Goal: Transaction & Acquisition: Purchase product/service

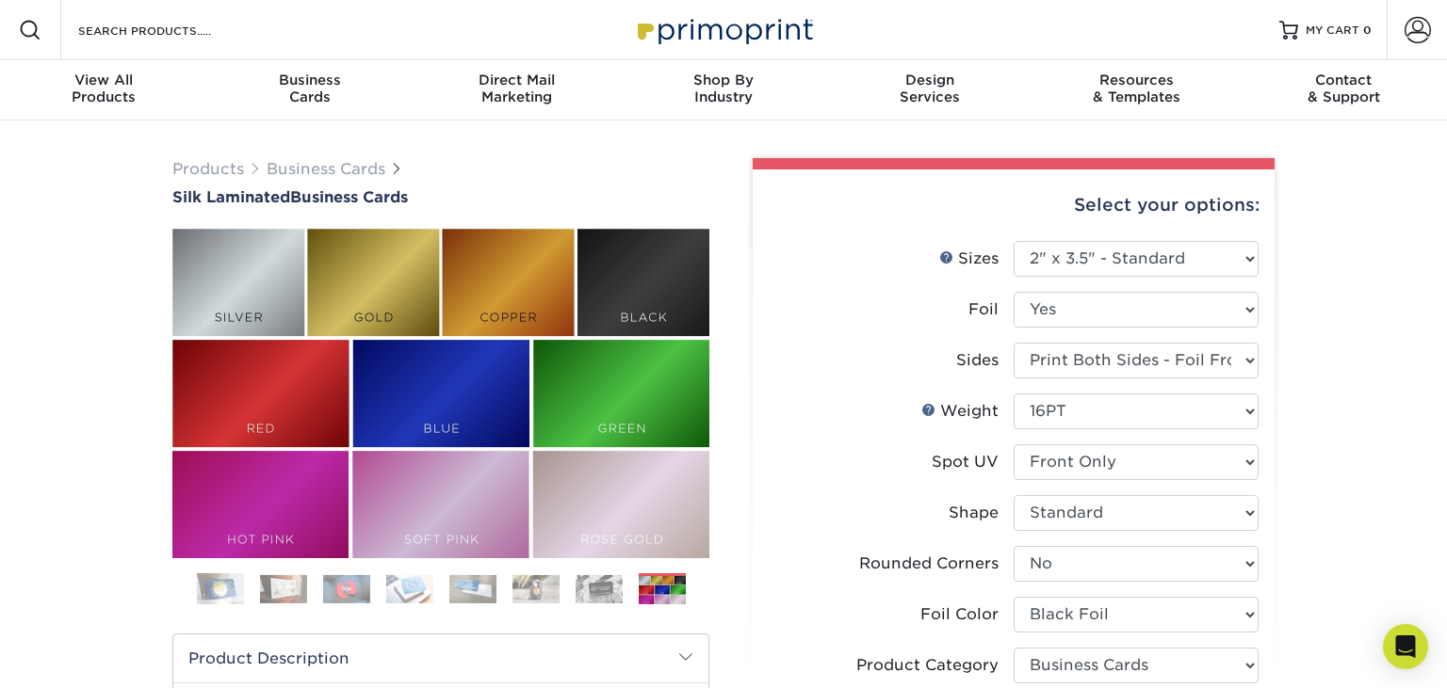
select select "2.00x3.50"
select select "0"
select select "0f01133c-0ff0-451e-ba4e-12f7b4531a1f"
select select "3b5148f1-0588-4f88-a218-97bcfdce65c1"
select select "ccacb42f-45f7-42d3-bbd3-7c8421cf37f0"
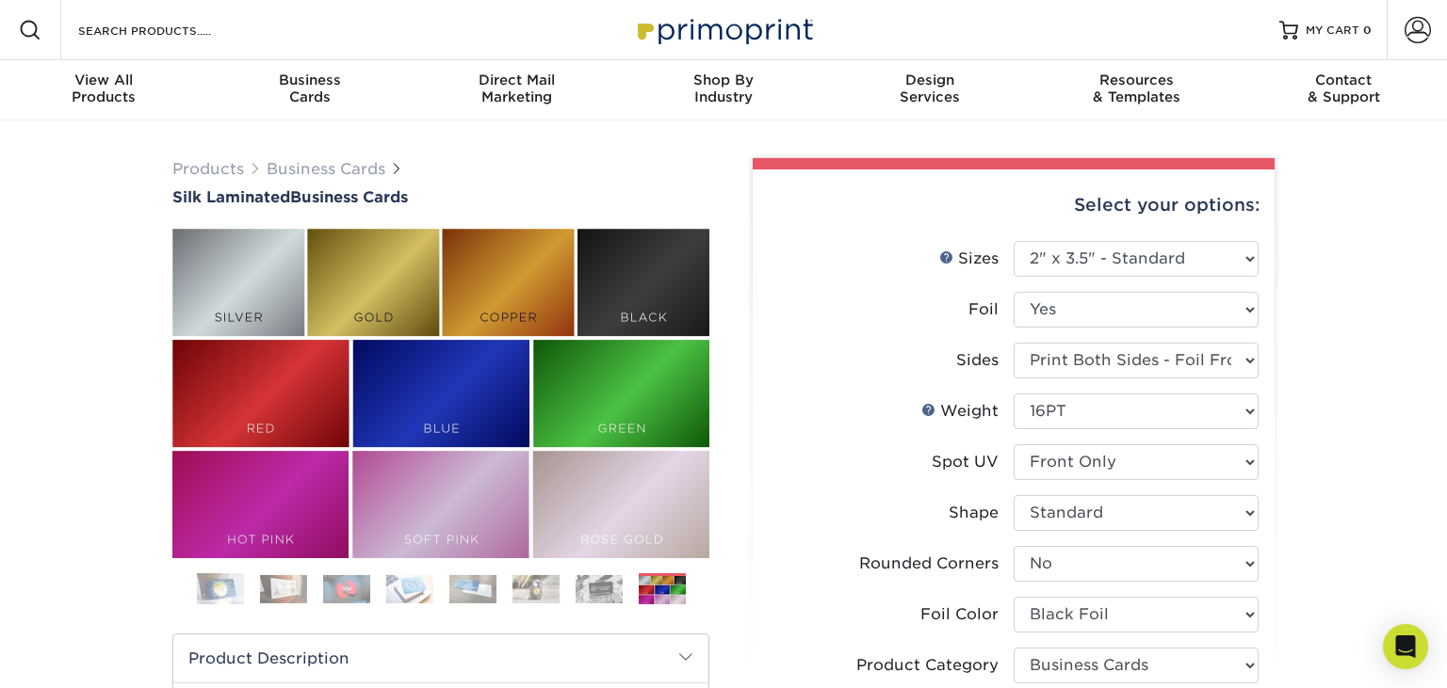
select select "upload"
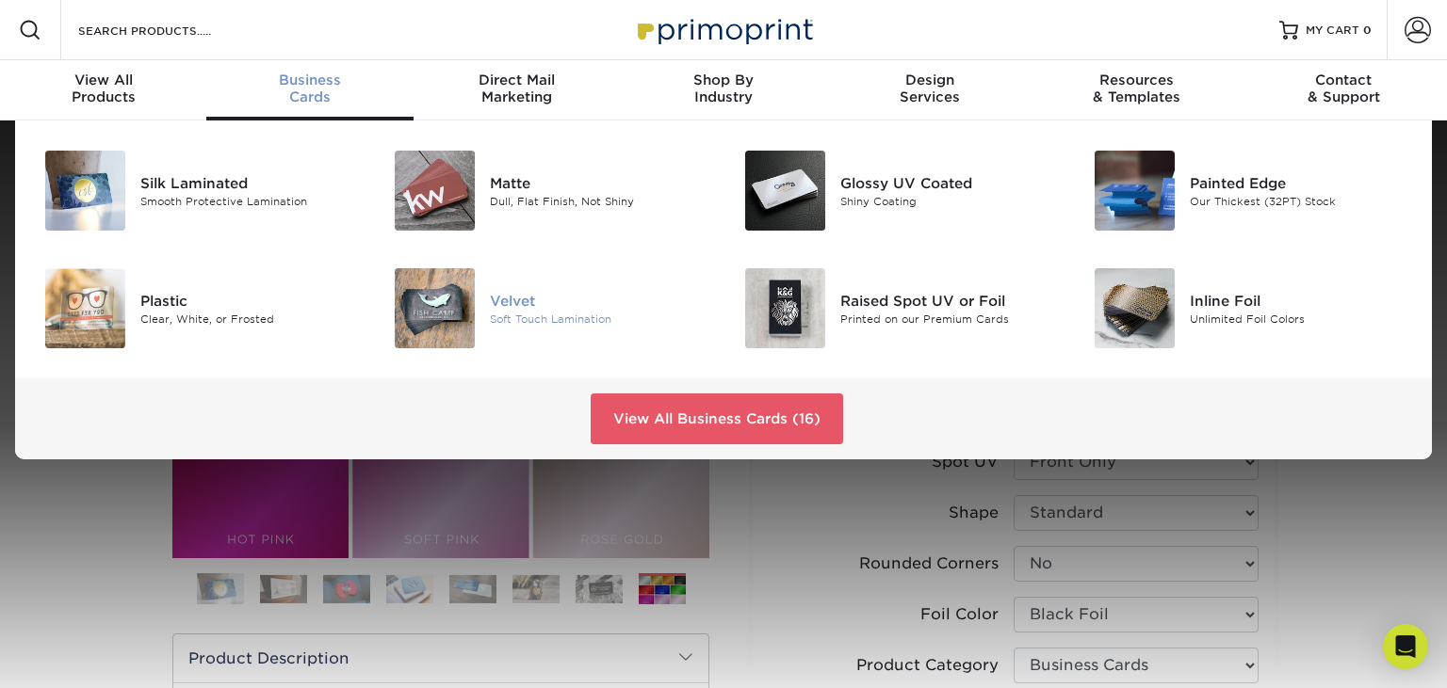
click at [489, 303] on div at bounding box center [432, 308] width 117 height 80
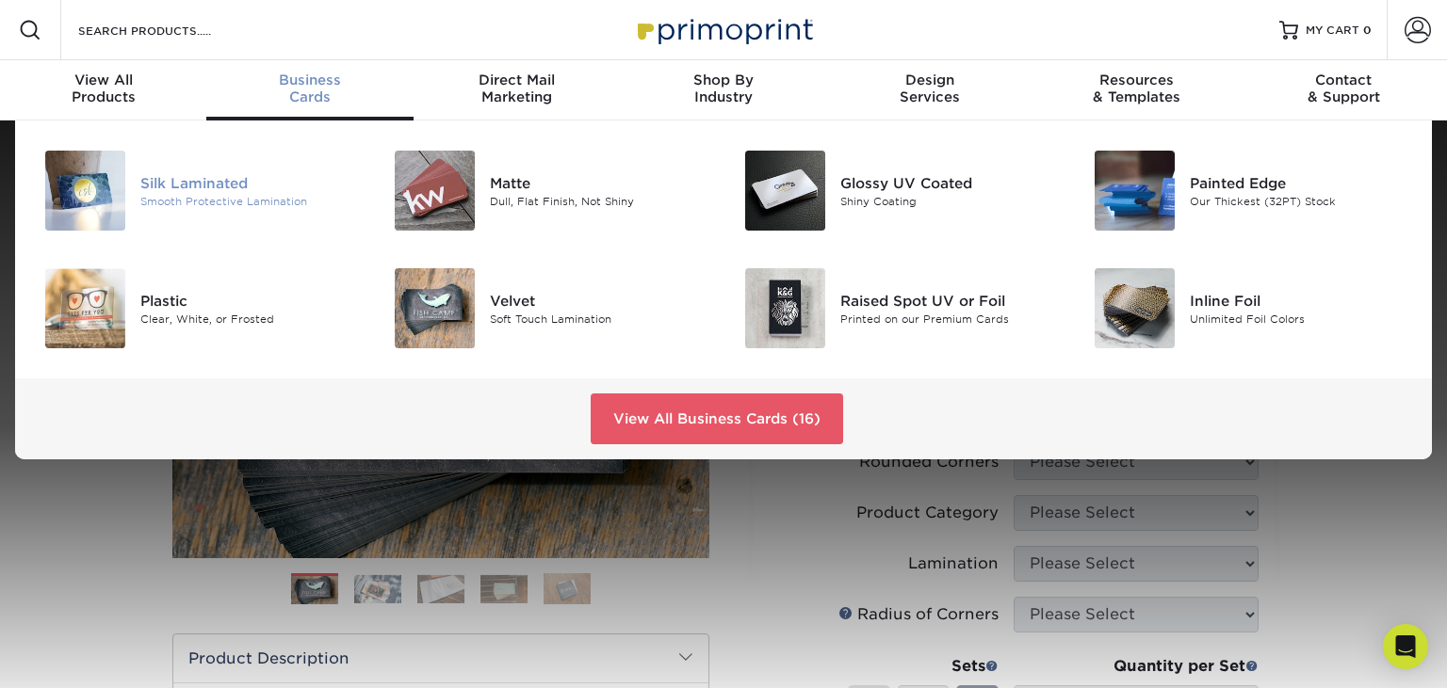
click at [229, 191] on div "Silk Laminated" at bounding box center [249, 182] width 219 height 21
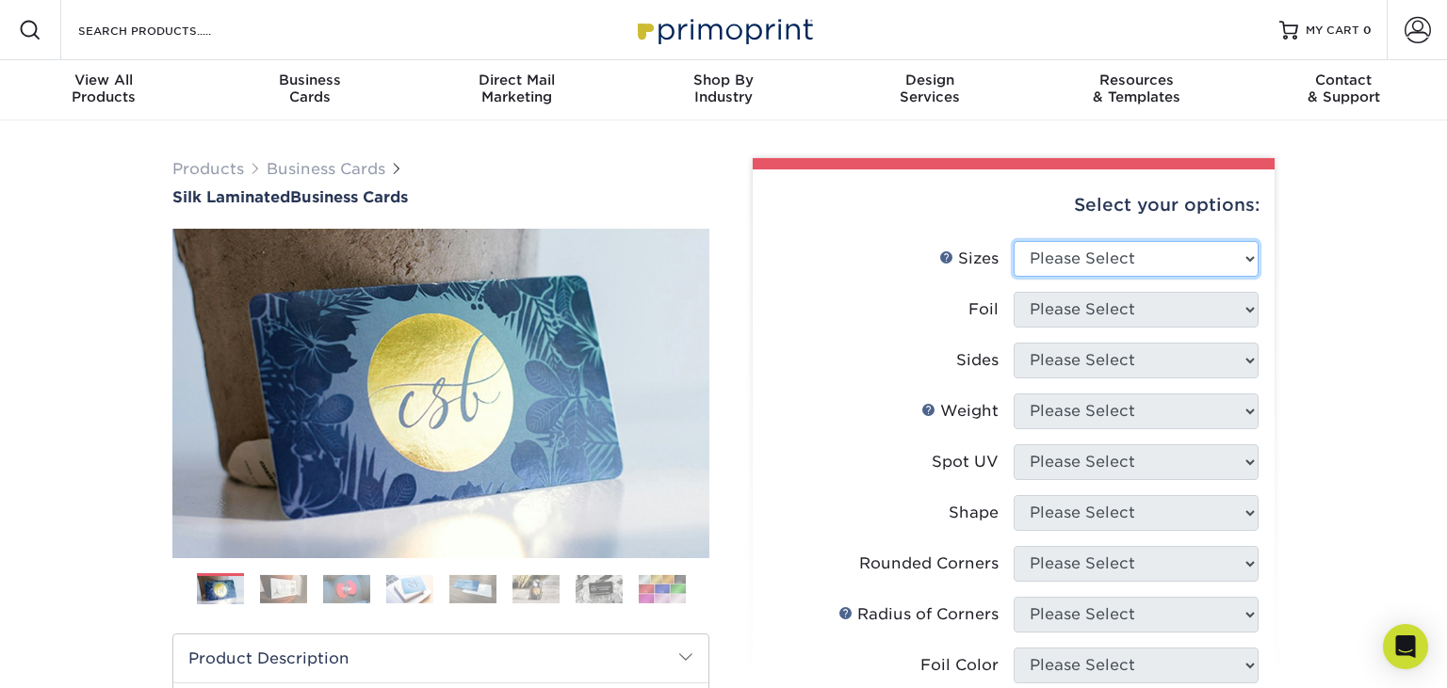
click at [1013, 241] on select "Please Select 1.5" x 3.5" - Mini 1.75" x 3.5" - Mini 2" x 2" - Square 2" x 3" -…" at bounding box center [1135, 259] width 245 height 36
select select "2.00x3.50"
click option "2" x 3.5" - Standard" at bounding box center [0, 0] width 0 height 0
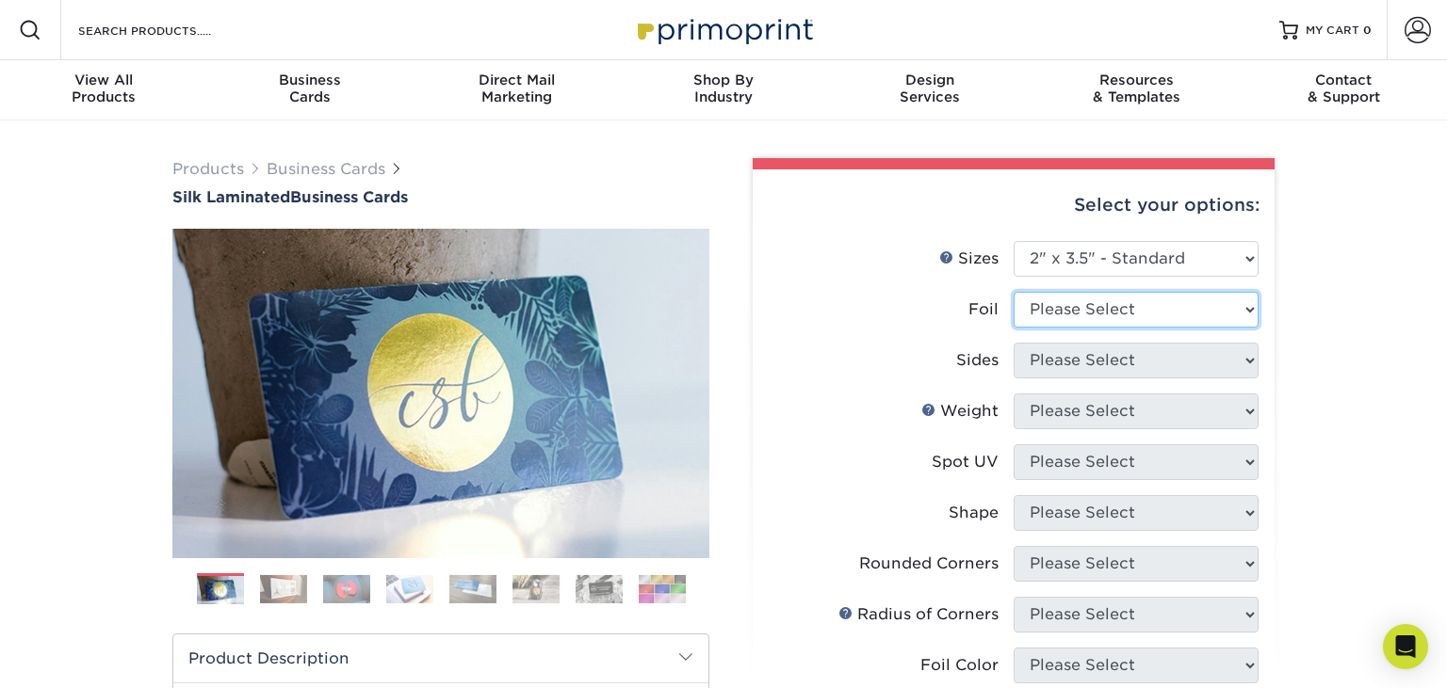
click at [1013, 292] on select "Please Select Yes No" at bounding box center [1135, 310] width 245 height 36
select select "1"
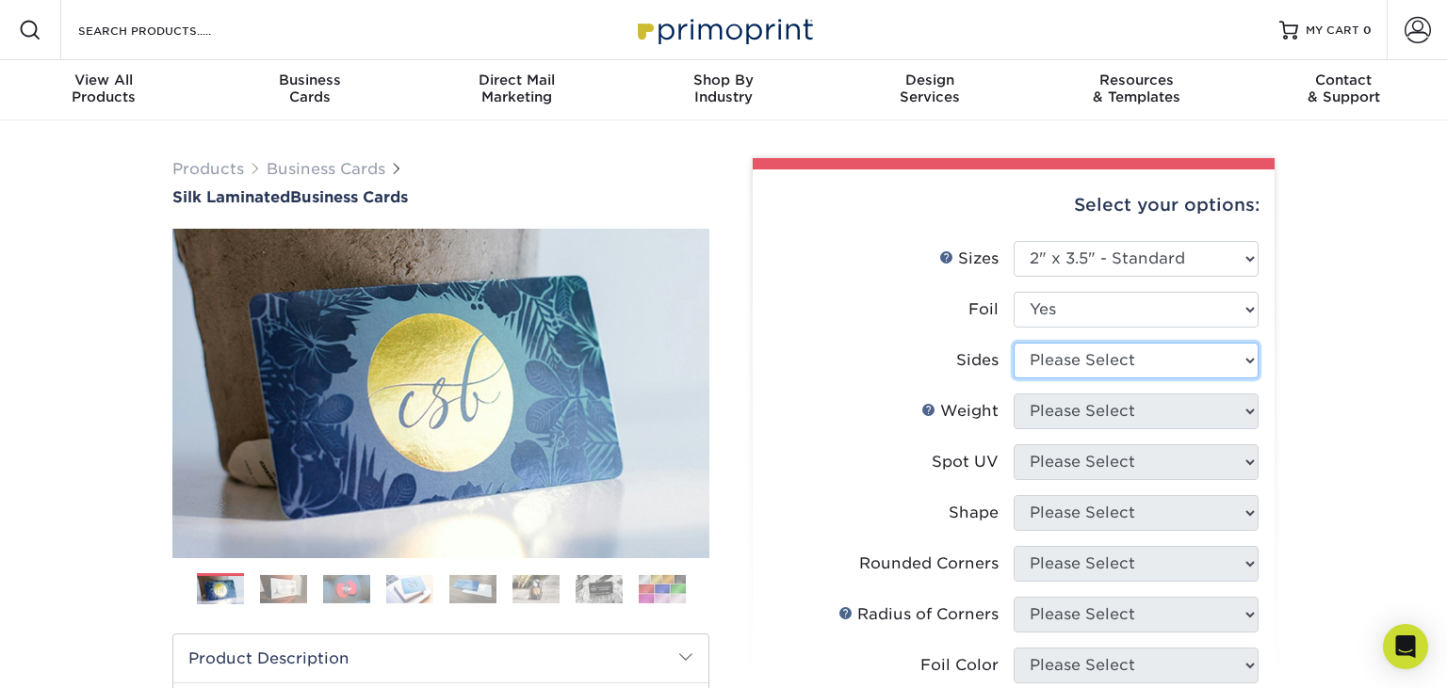
click at [1013, 343] on select "Please Select Print Both Sides - Foil Both Sides Print Both Sides - Foil Front …" at bounding box center [1135, 361] width 245 height 36
select select "e9e9dfb3-fba1-4d60-972c-fd9ca5904d33"
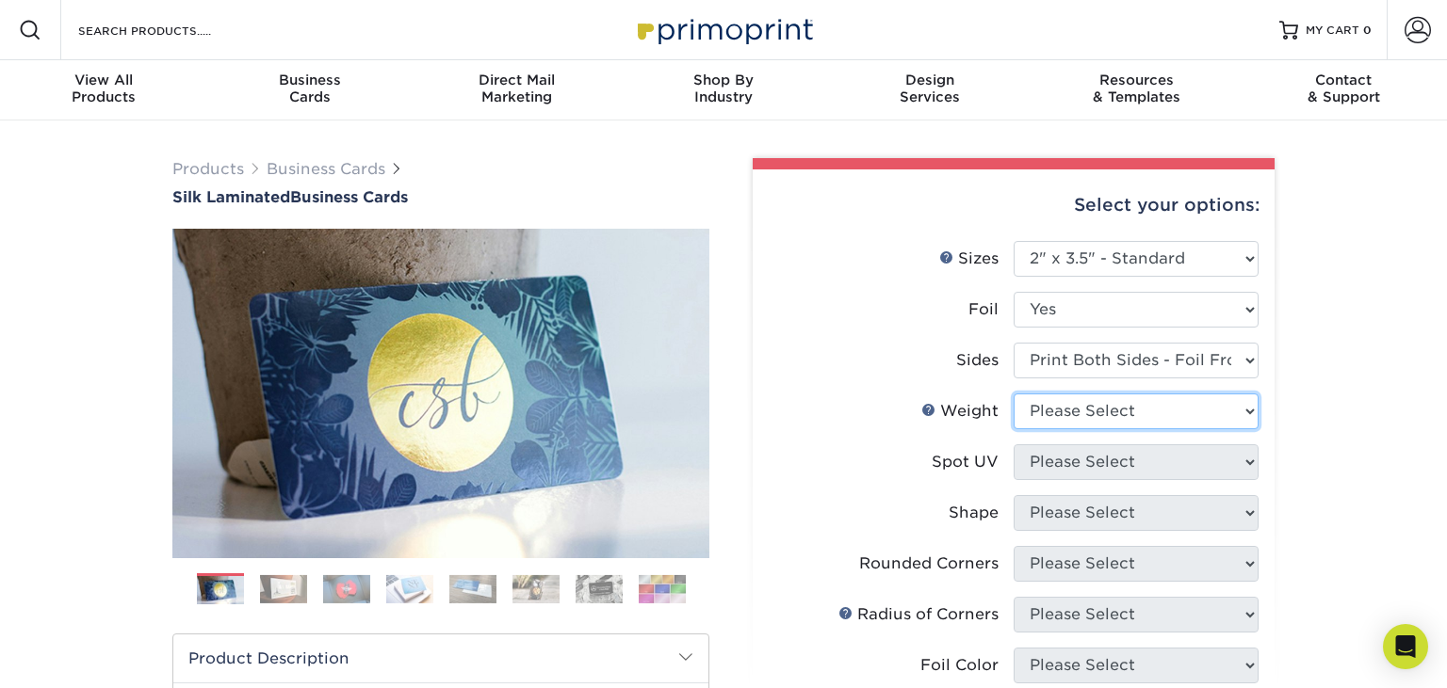
click at [1013, 394] on select "Please Select 16PT" at bounding box center [1135, 412] width 245 height 36
select select "16PT"
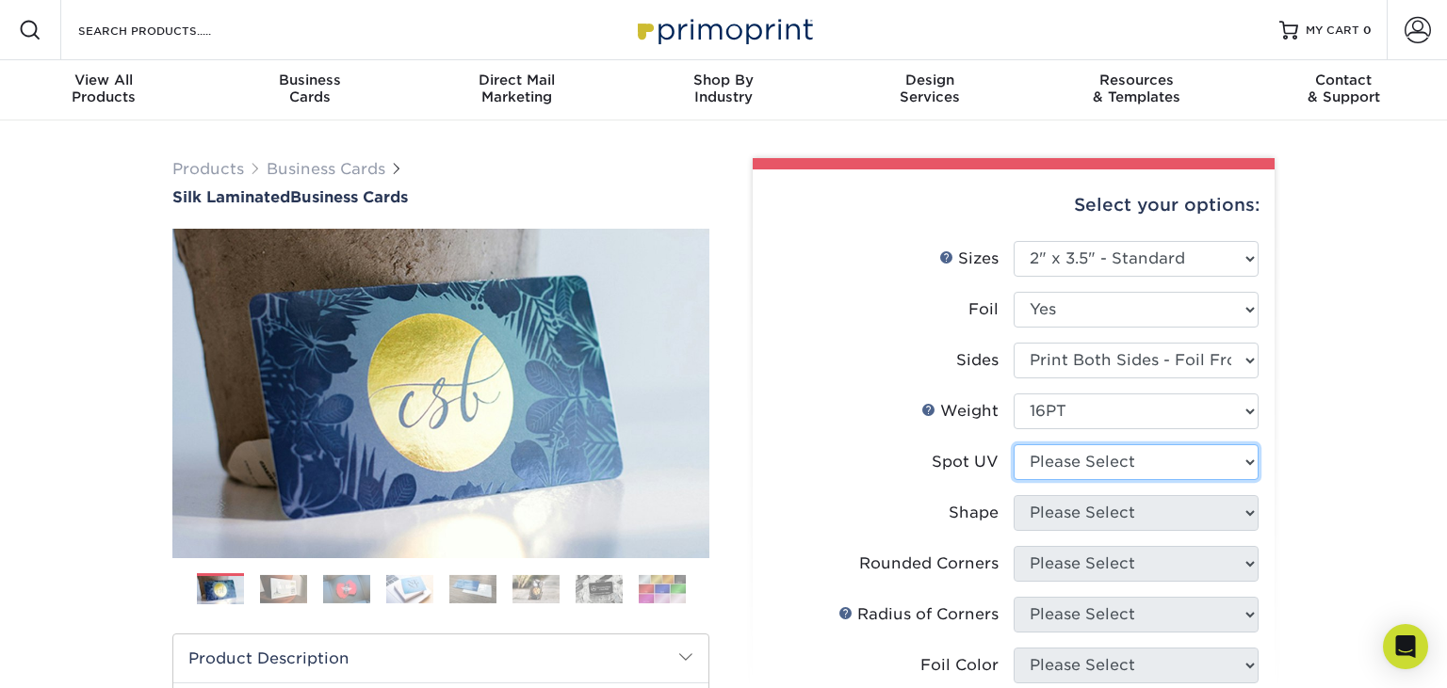
click at [1013, 445] on select "Please Select No Spot UV Front and Back (Both Sides) Front Only Back Only" at bounding box center [1135, 463] width 245 height 36
select select "3"
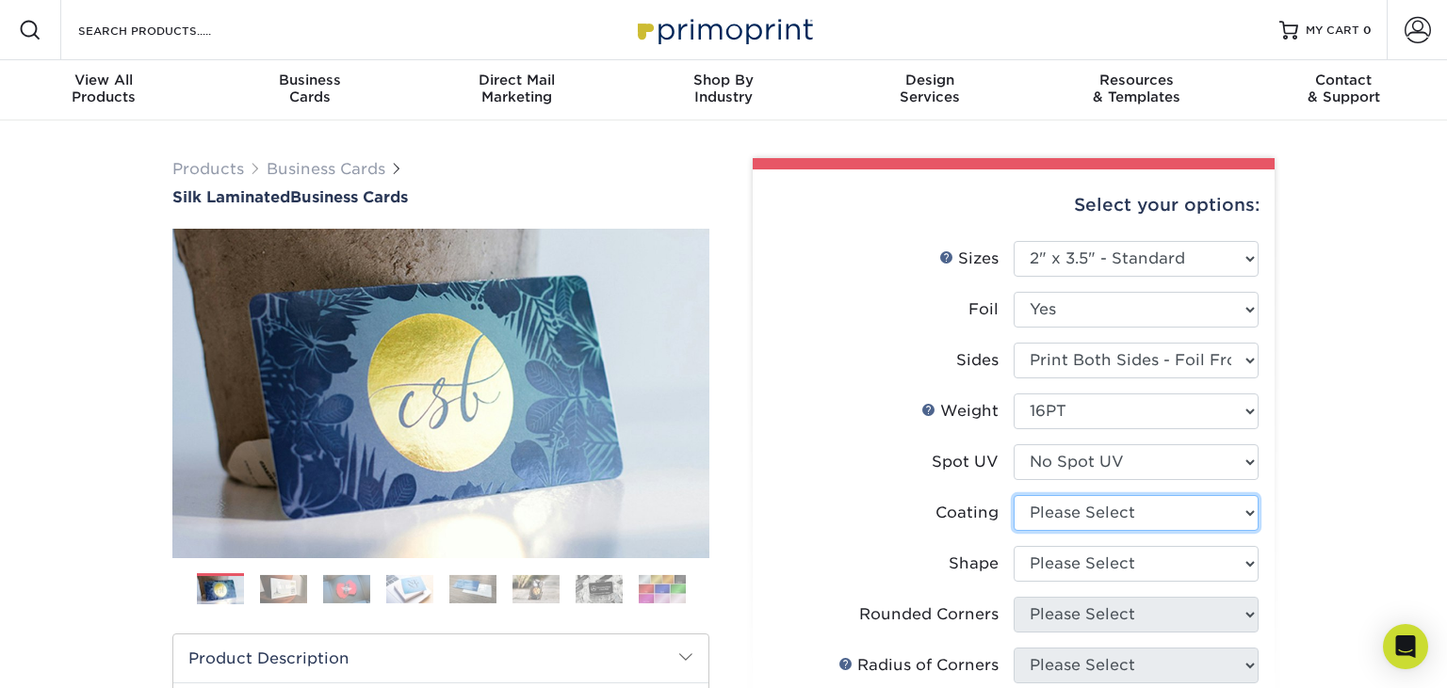
click at [1013, 495] on select at bounding box center [1135, 513] width 245 height 36
select select "3e7618de-abca-4bda-9f97-8b9129e913d8"
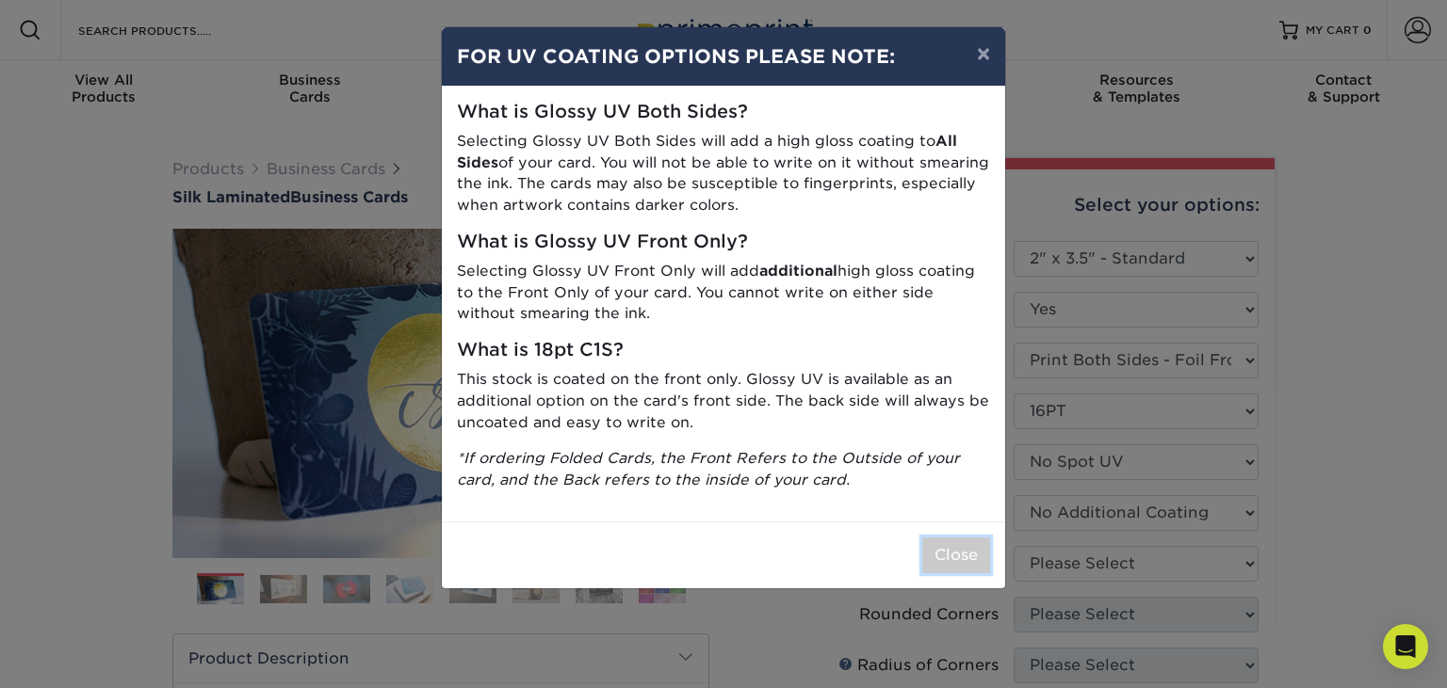
drag, startPoint x: 960, startPoint y: 557, endPoint x: 986, endPoint y: 549, distance: 27.4
click at [961, 558] on button "Close" at bounding box center [956, 556] width 68 height 36
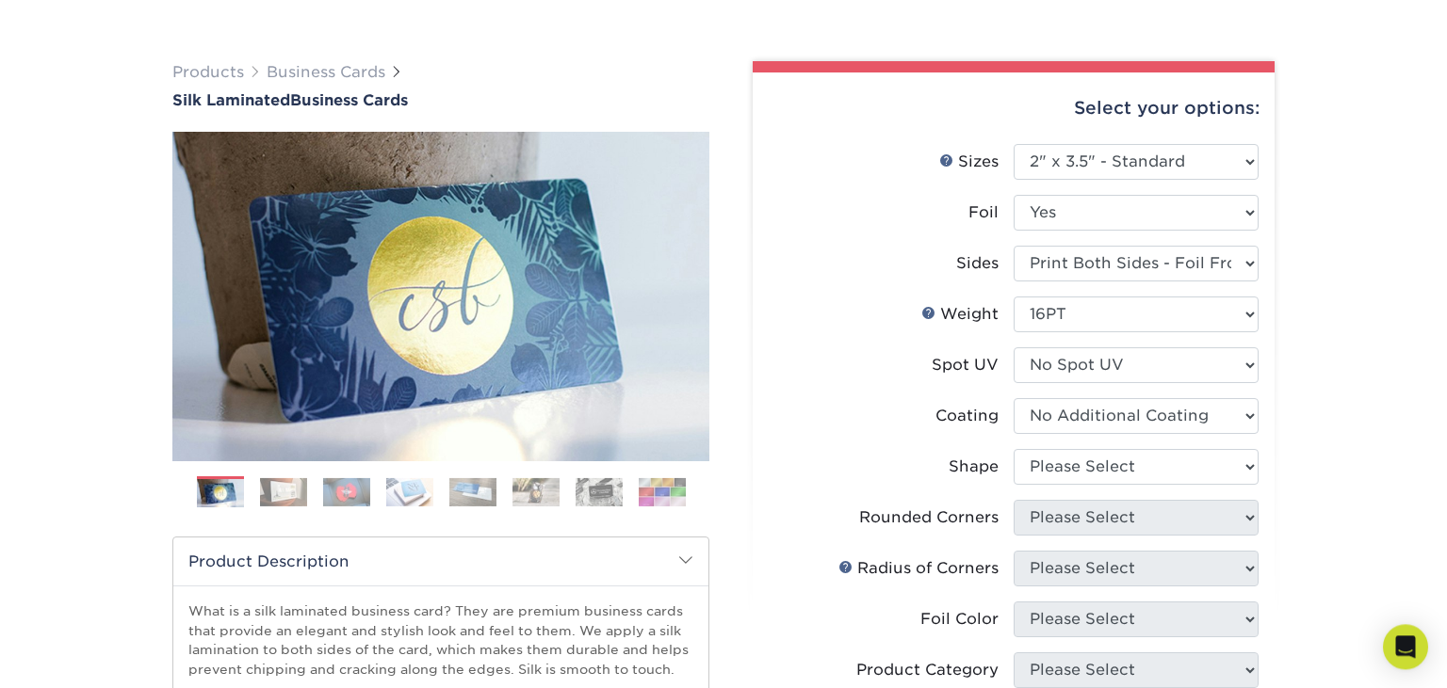
scroll to position [99, 0]
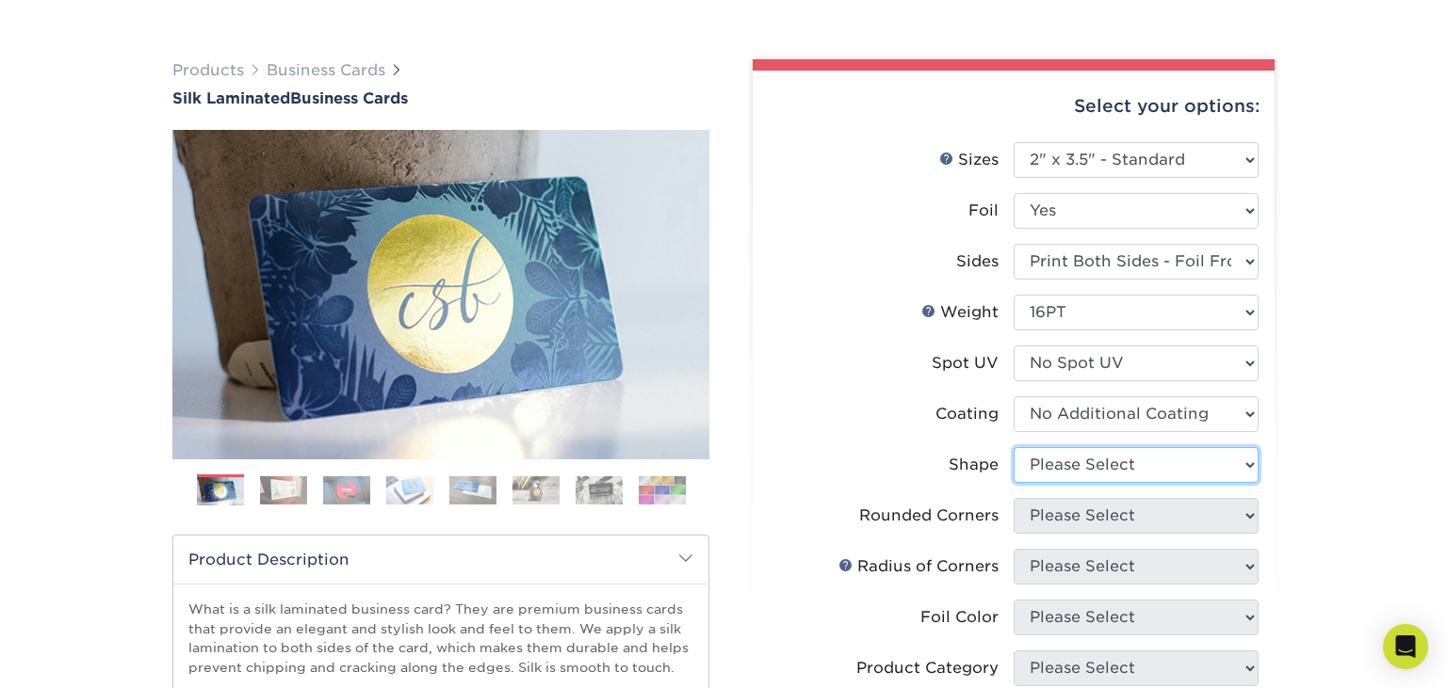
click at [1013, 447] on select "Please Select Standard" at bounding box center [1135, 465] width 245 height 36
select select "standard"
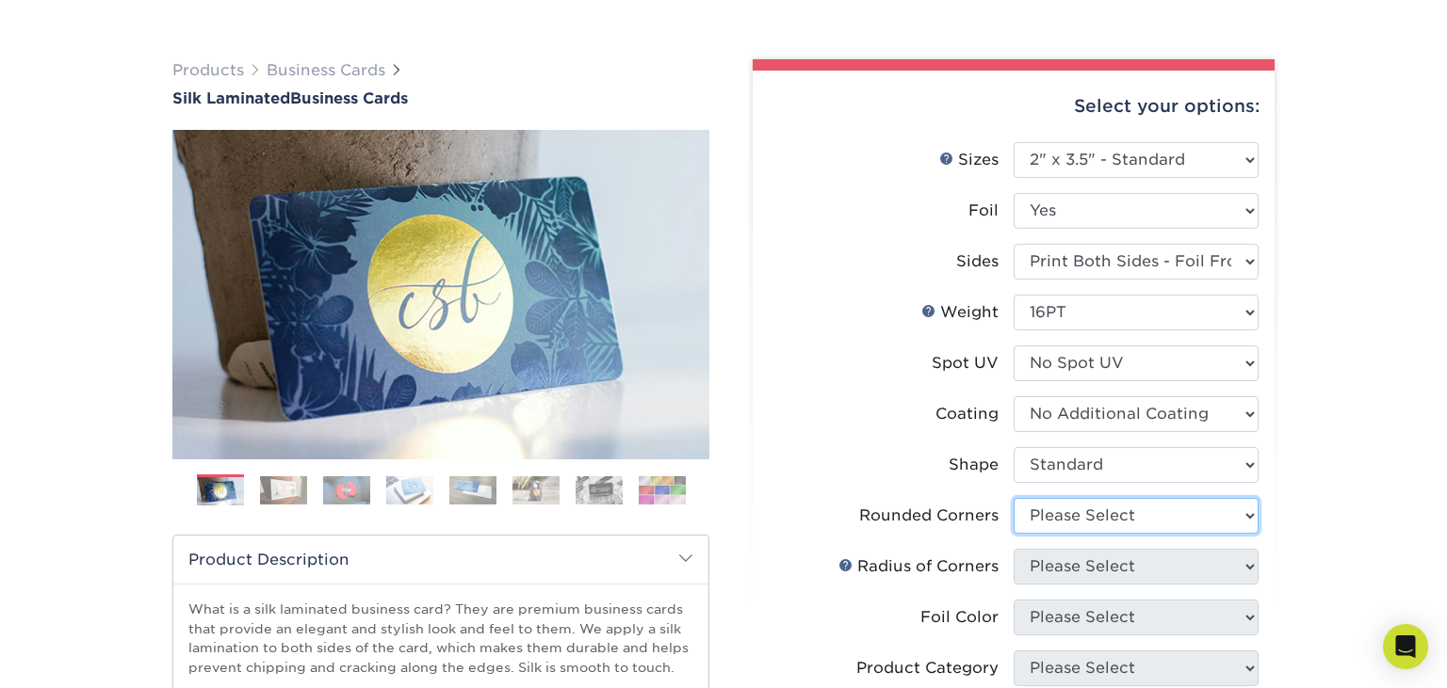
click at [1013, 498] on select "Please Select Yes - Round 2 Corners Yes - Round 4 Corners No" at bounding box center [1135, 516] width 245 height 36
select select "0"
click option "No" at bounding box center [0, 0] width 0 height 0
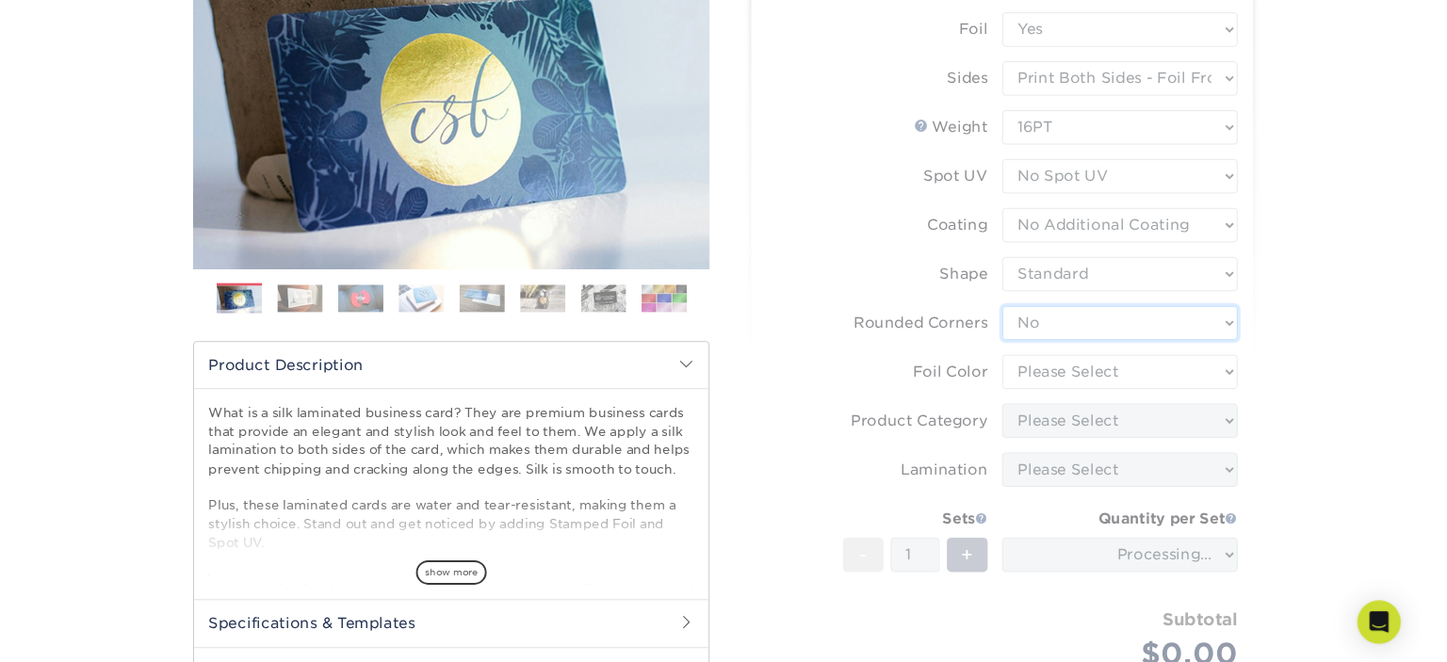
scroll to position [298, 0]
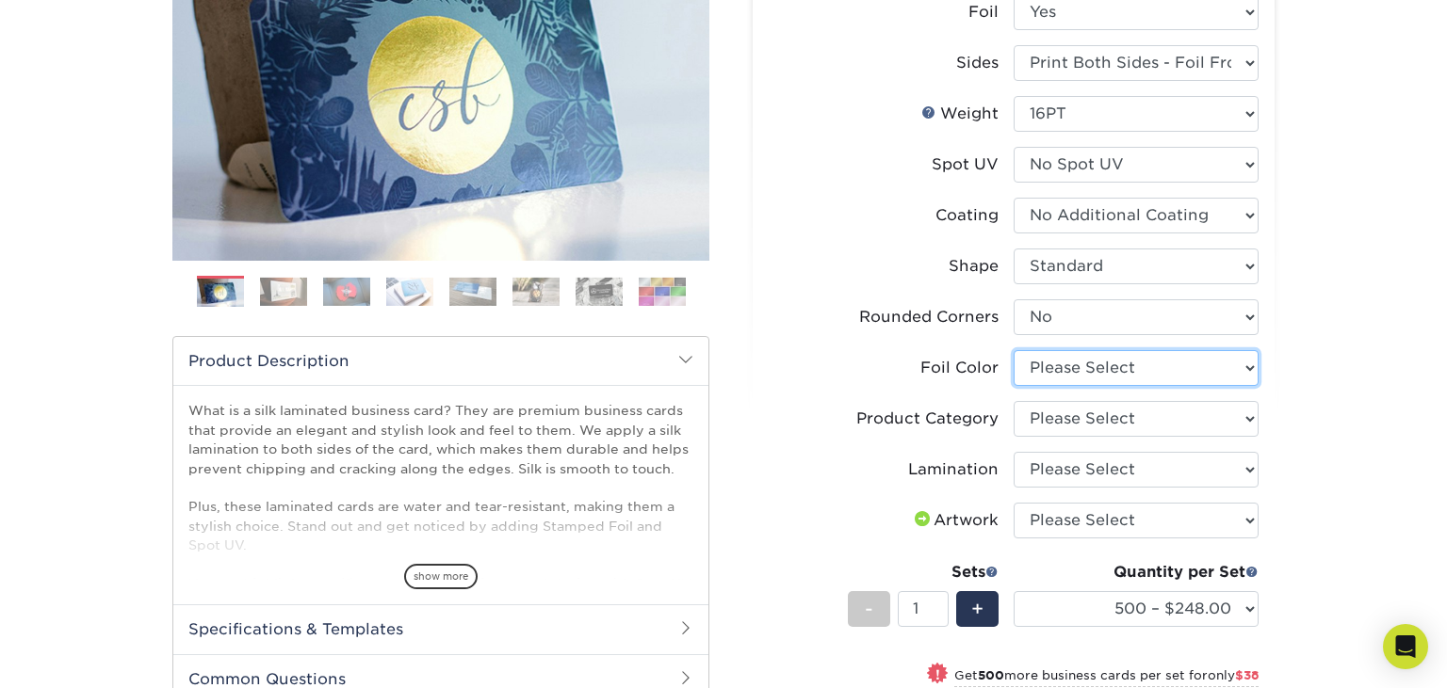
click at [1013, 350] on select "Please Select Silver Foil Black Foil Blue Foil Copper Foil Gold Foil Red Foil R…" at bounding box center [1135, 368] width 245 height 36
click at [851, 387] on li "Foil Color Please Select Silver Foil Black Foil Blue Foil Copper Foil Gold Foil…" at bounding box center [1014, 375] width 490 height 51
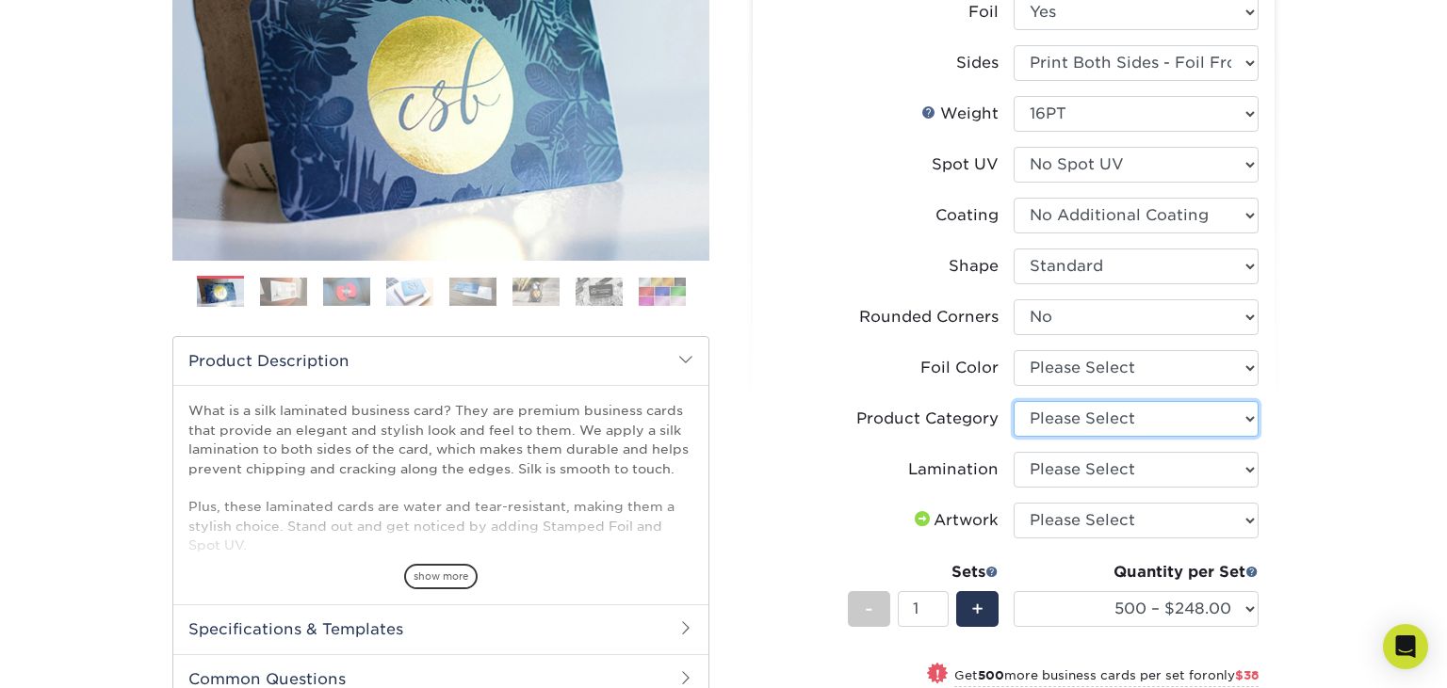
click at [1013, 401] on select "Please Select Business Cards" at bounding box center [1135, 419] width 245 height 36
select select "3b5148f1-0588-4f88-a218-97bcfdce65c1"
click option "Business Cards" at bounding box center [0, 0] width 0 height 0
